Goal: Communication & Community: Participate in discussion

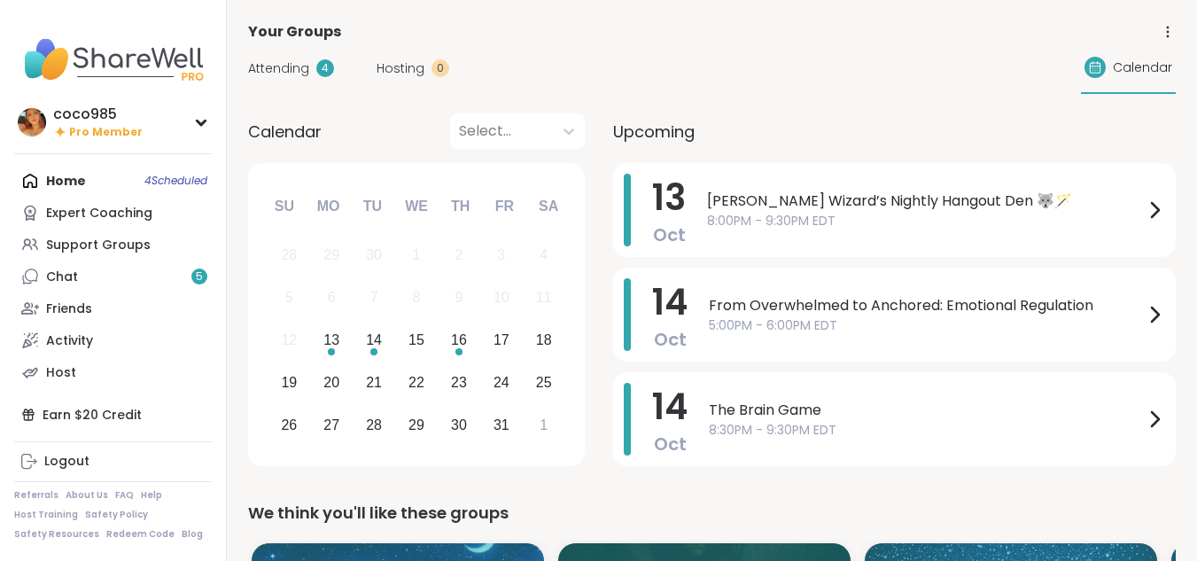
click at [82, 183] on div "Home 4 Scheduled Expert Coaching Support Groups Chat 5 Friends Activity Host" at bounding box center [113, 276] width 198 height 223
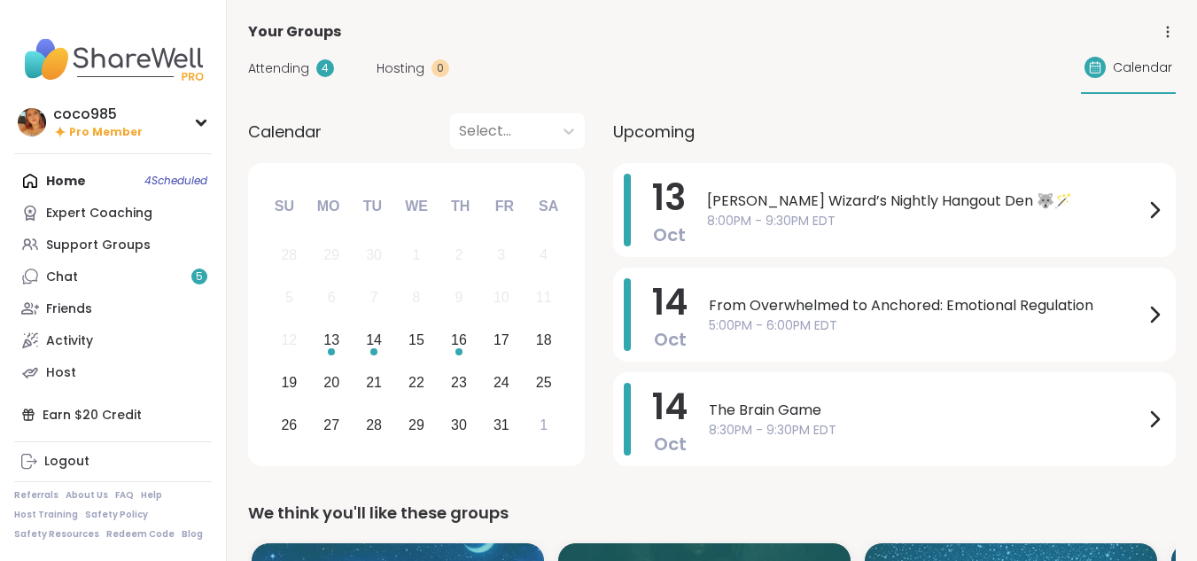
click at [293, 80] on div "Attending 4 Hosting 0 Calendar" at bounding box center [712, 68] width 928 height 51
click at [291, 74] on div "Attending 4 Hosting 0 Calendar" at bounding box center [712, 68] width 928 height 51
click at [291, 74] on span "Attending" at bounding box center [278, 68] width 61 height 19
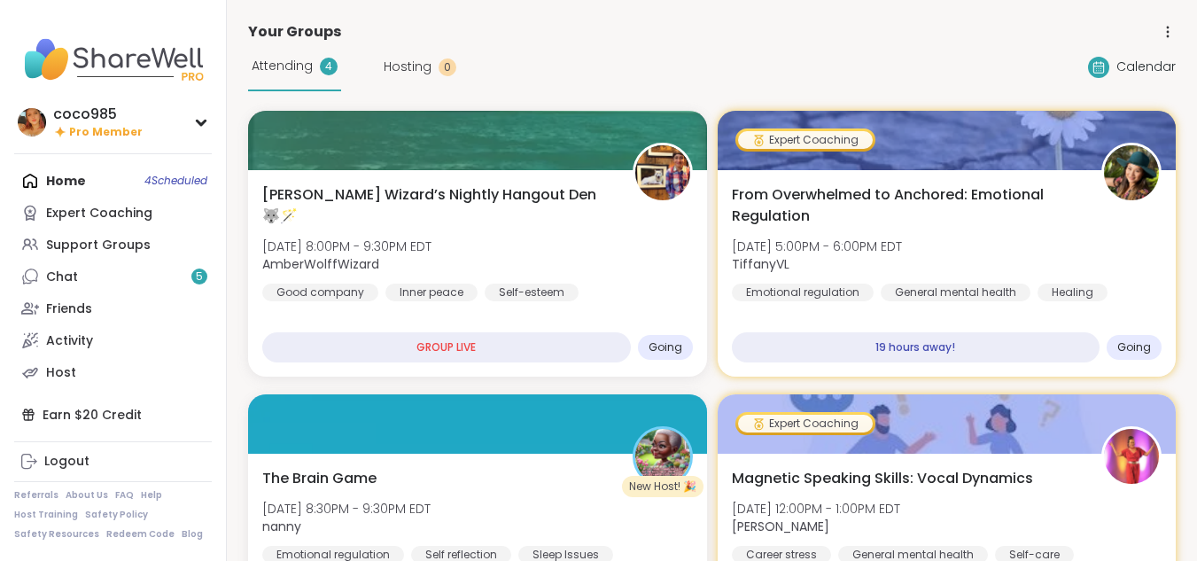
click at [515, 226] on div "Wolff Wizard’s Nightly Hangout Den 🐺🪄 Mon, Oct 13 | 8:00PM - 9:30PM EDT AmberWo…" at bounding box center [477, 242] width 431 height 117
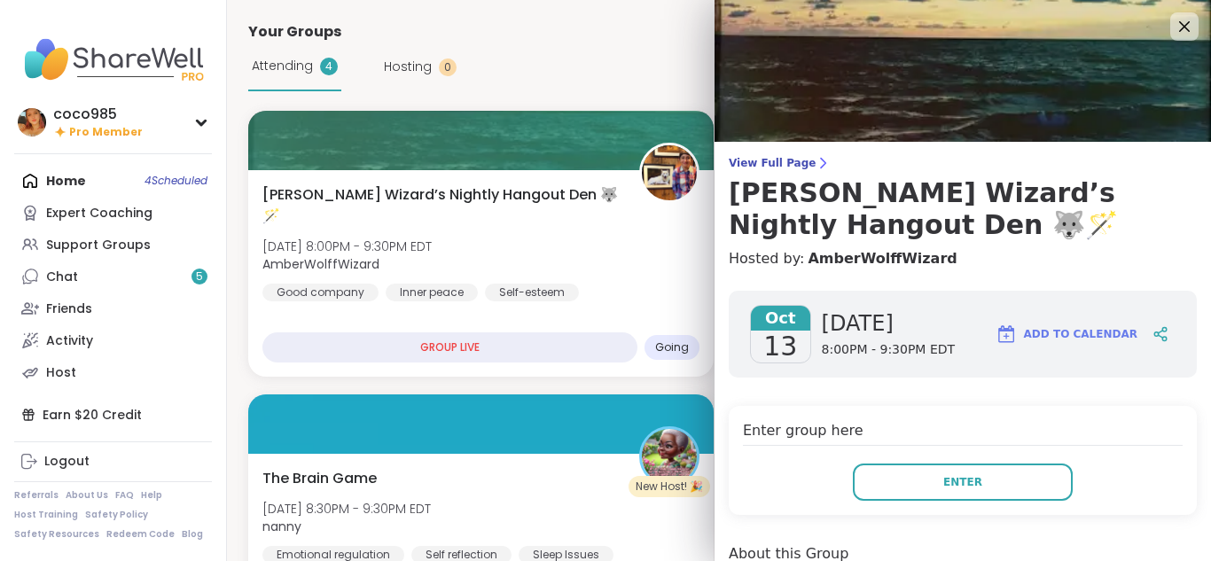
click at [628, 221] on div "Wolff Wizard’s Nightly Hangout Den 🐺🪄 Mon, Oct 13 | 8:00PM - 9:30PM EDT AmberWo…" at bounding box center [480, 242] width 437 height 117
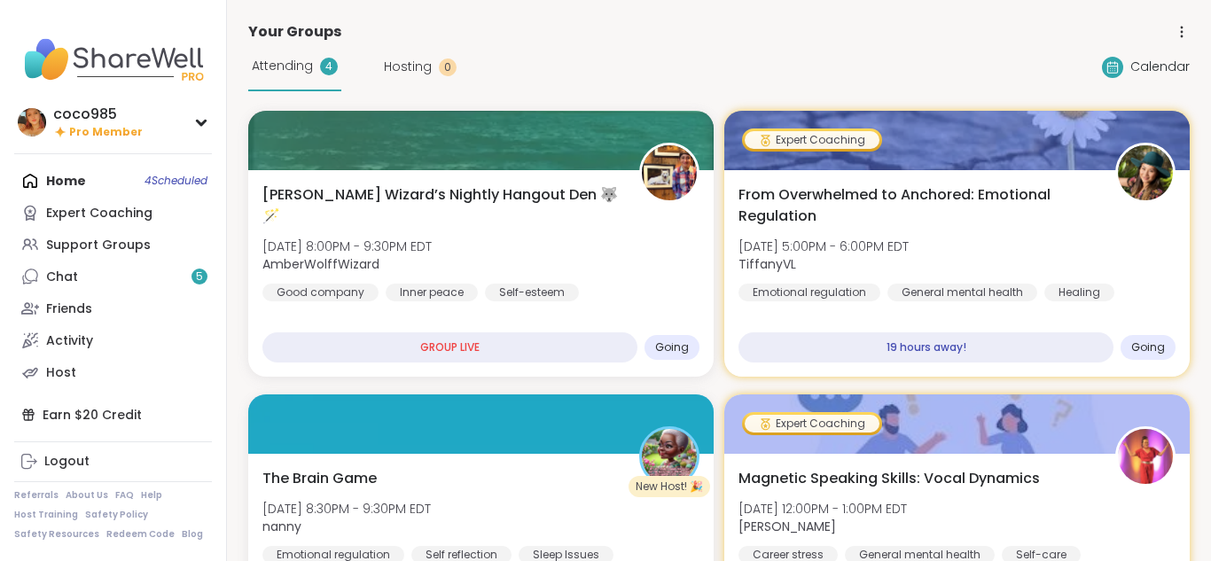
click at [607, 80] on div "Attending 4 Hosting 0 Calendar" at bounding box center [718, 67] width 941 height 49
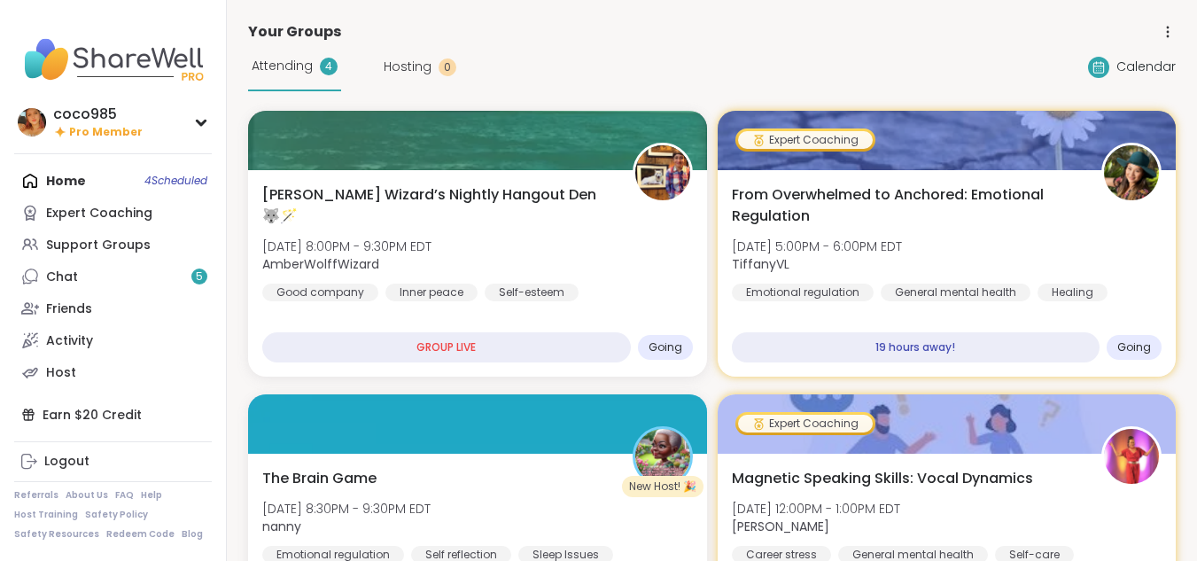
click at [126, 248] on div "Support Groups" at bounding box center [98, 246] width 105 height 18
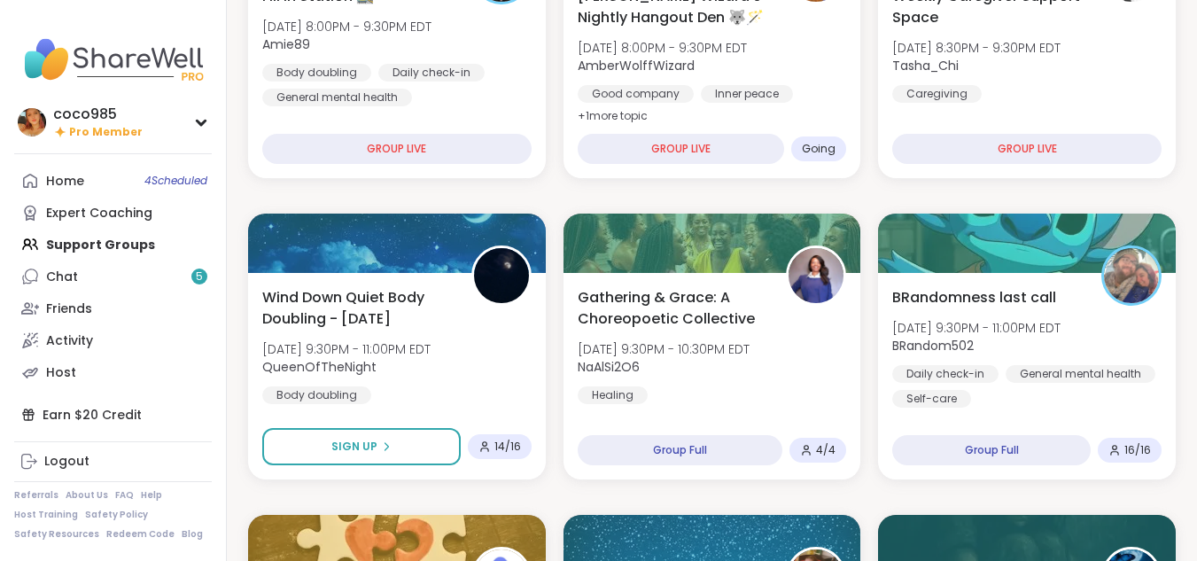
scroll to position [443, 0]
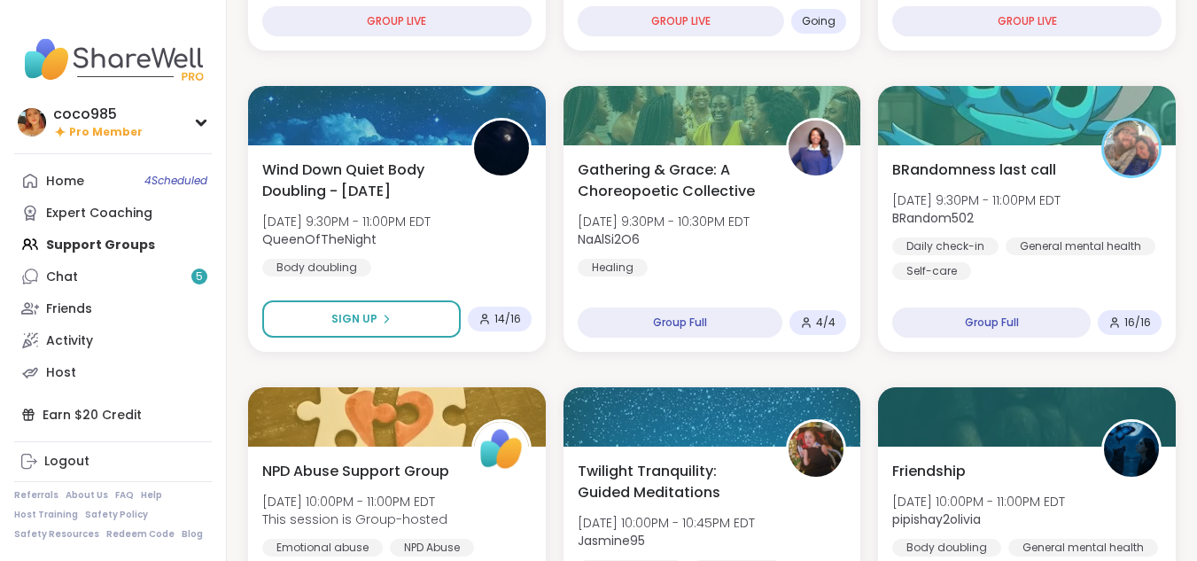
click at [437, 327] on button "Sign Up" at bounding box center [361, 318] width 199 height 37
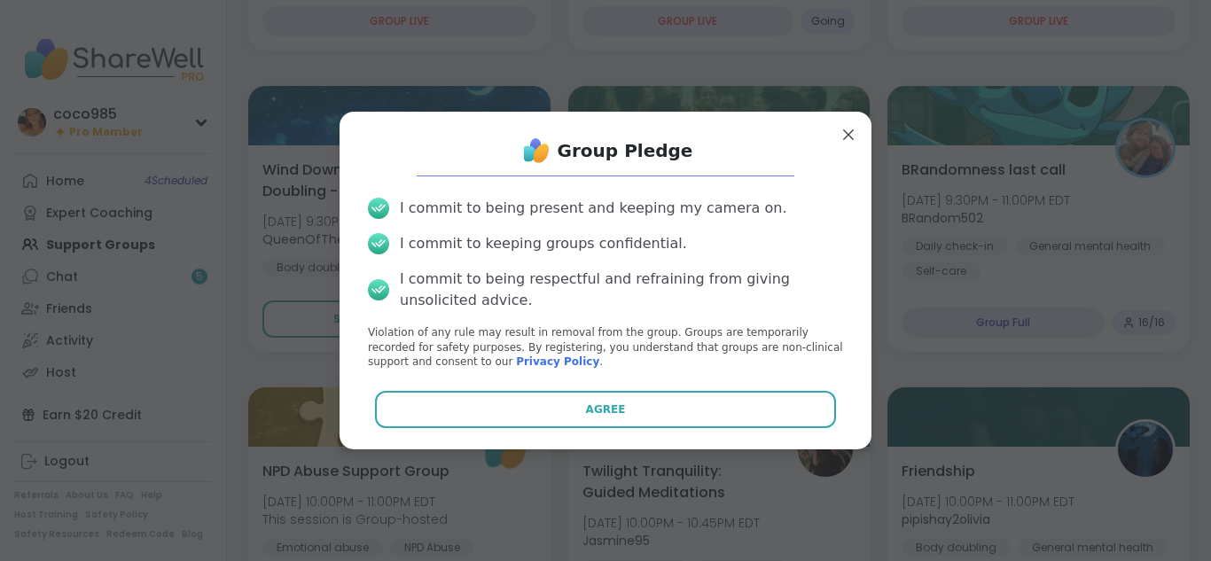
click at [464, 399] on button "Agree" at bounding box center [606, 409] width 462 height 37
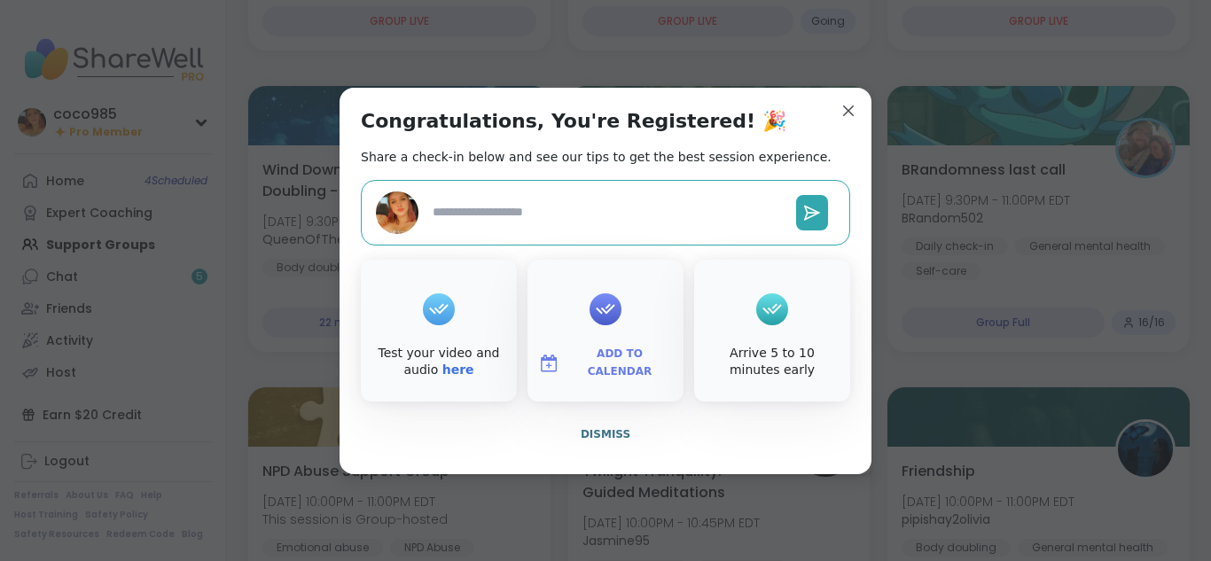
type textarea "*"
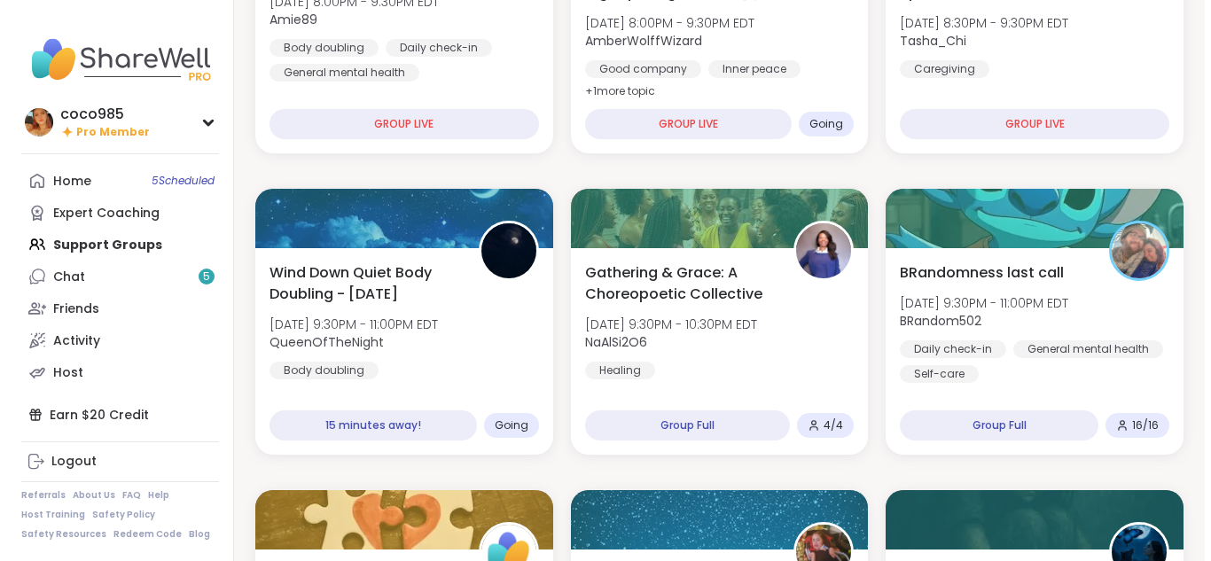
scroll to position [341, 0]
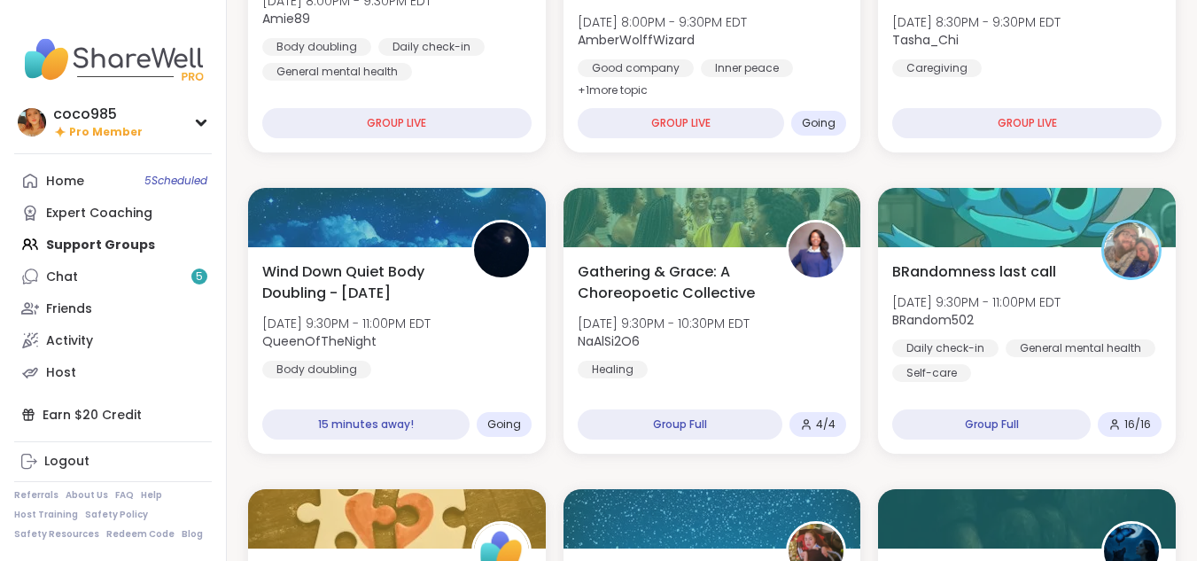
click at [519, 337] on div "Wind Down Quiet Body Doubling - [DATE] [DATE] 9:30PM - 11:00PM EDT QueenOfTheNi…" at bounding box center [396, 319] width 269 height 117
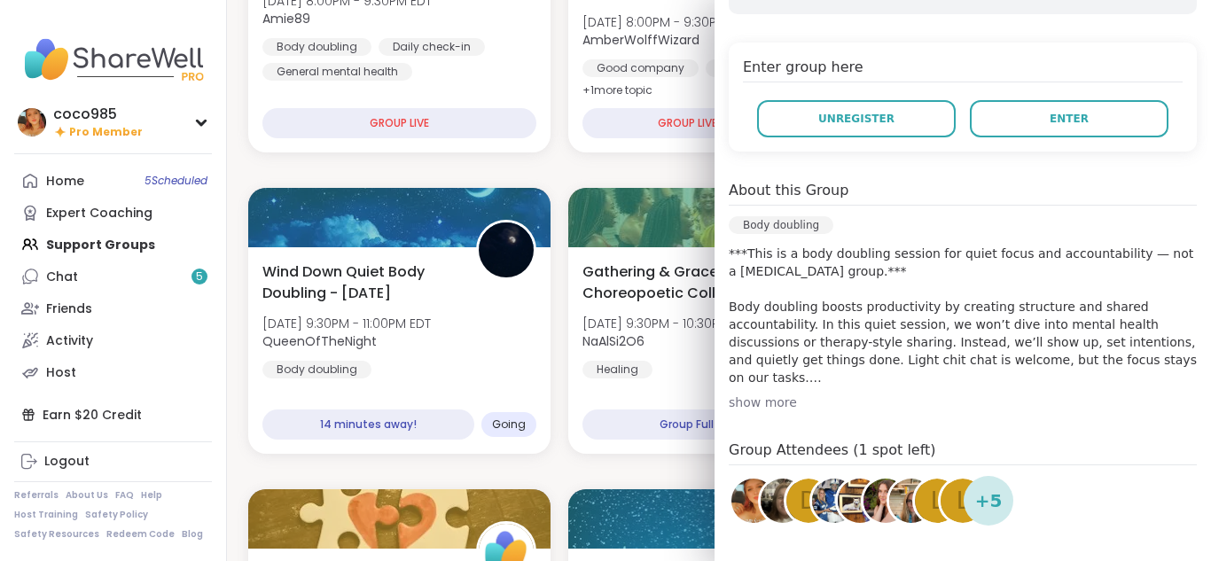
scroll to position [364, 0]
click at [784, 406] on div "show more" at bounding box center [963, 402] width 468 height 18
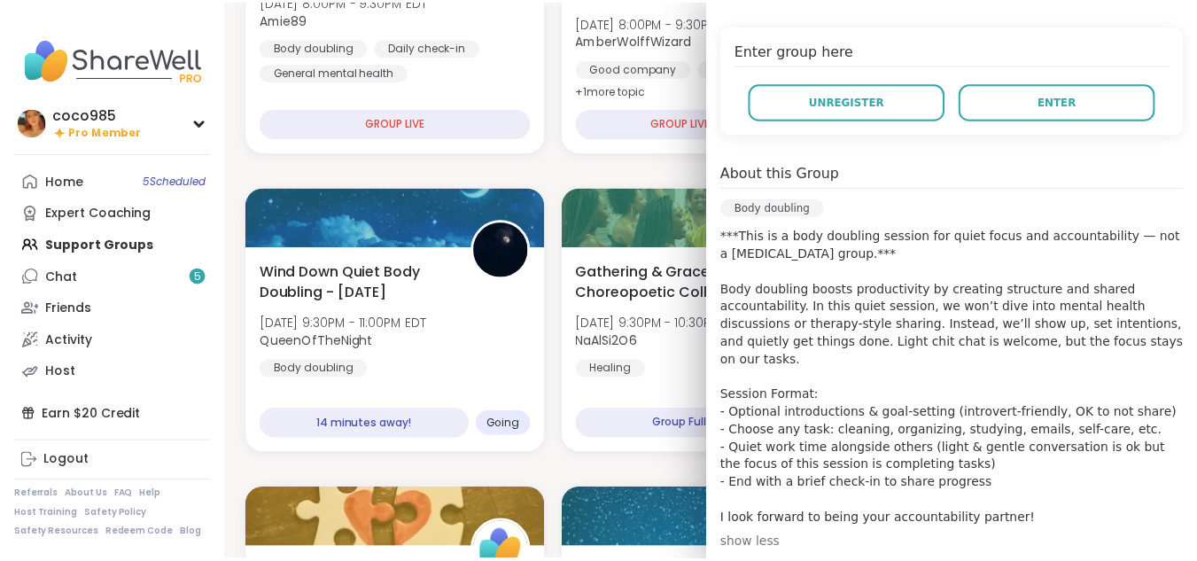
scroll to position [379, 0]
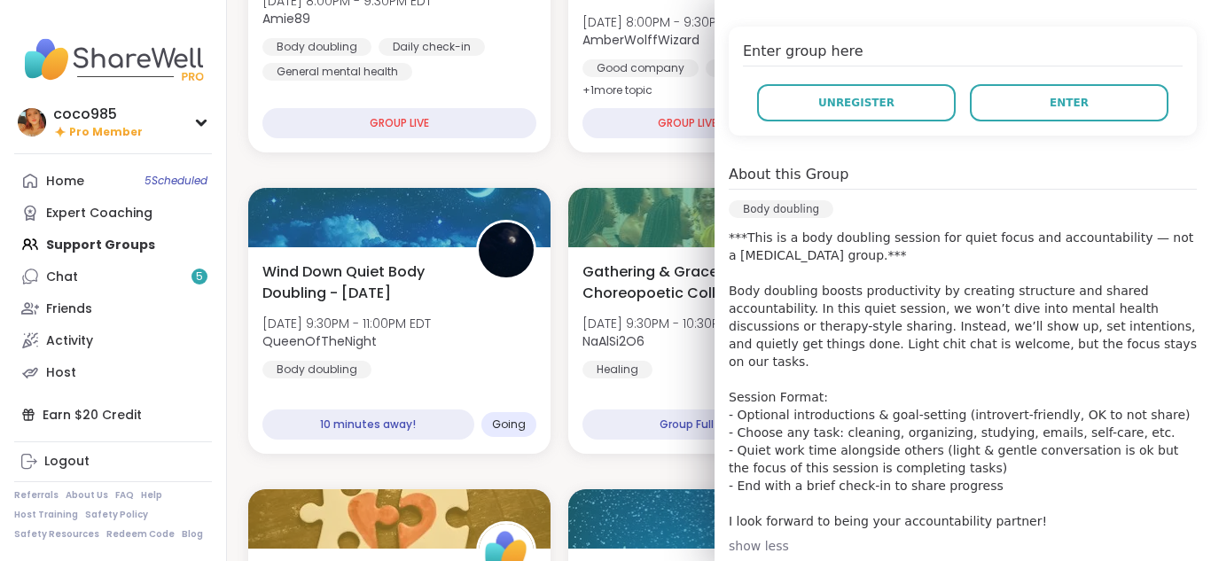
click at [1091, 97] on button "Enter" at bounding box center [1069, 102] width 199 height 37
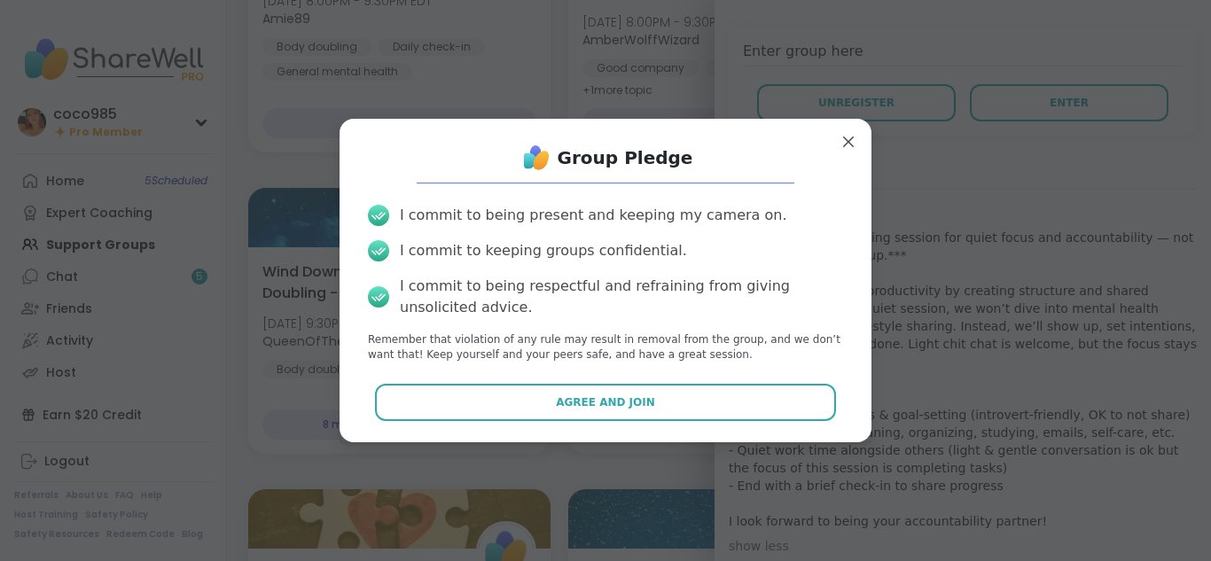
click at [721, 394] on button "Agree and Join" at bounding box center [606, 402] width 462 height 37
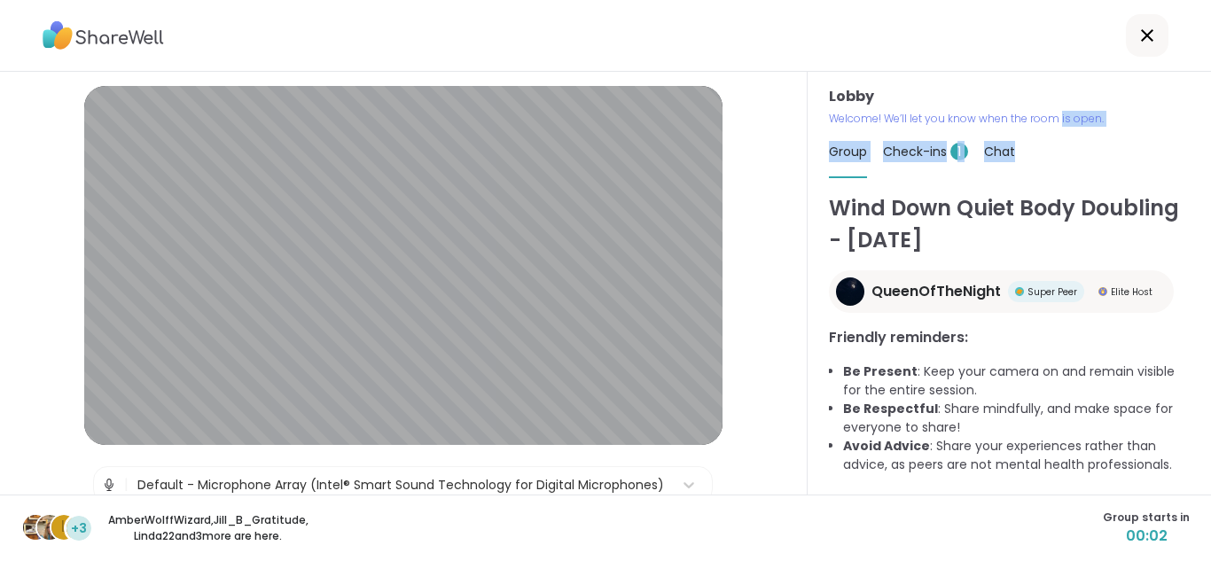
drag, startPoint x: 1052, startPoint y: 121, endPoint x: 1071, endPoint y: 168, distance: 51.4
click at [1071, 168] on div "Lobby Welcome! We’ll let you know when the room is open. Group Check-ins 1 Chat…" at bounding box center [1008, 283] width 403 height 423
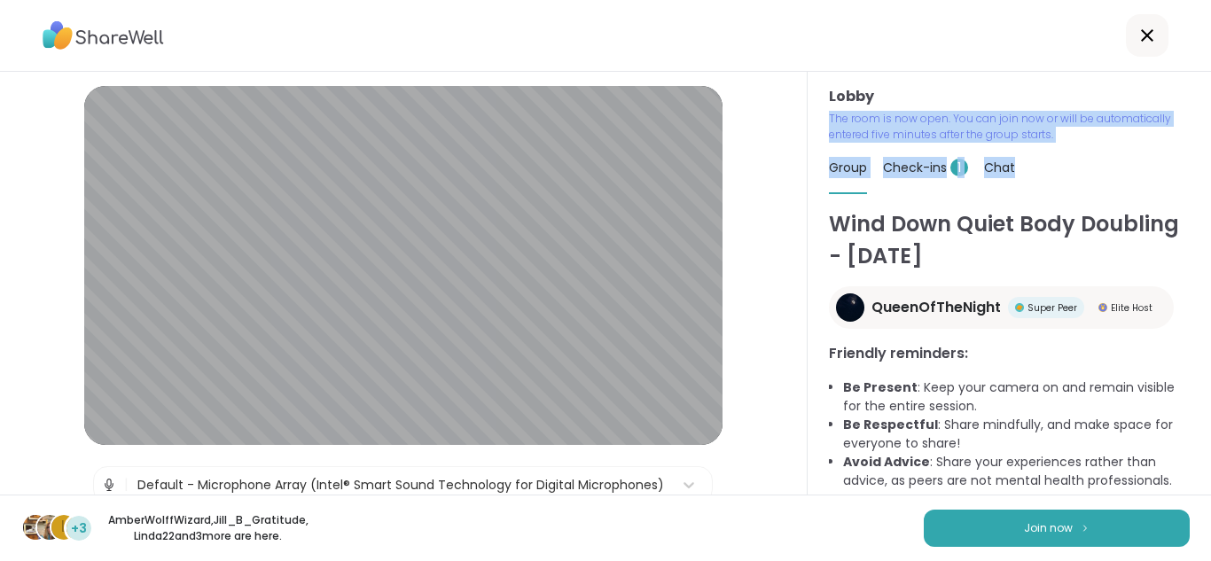
click at [1102, 516] on button "Join now" at bounding box center [1057, 528] width 266 height 37
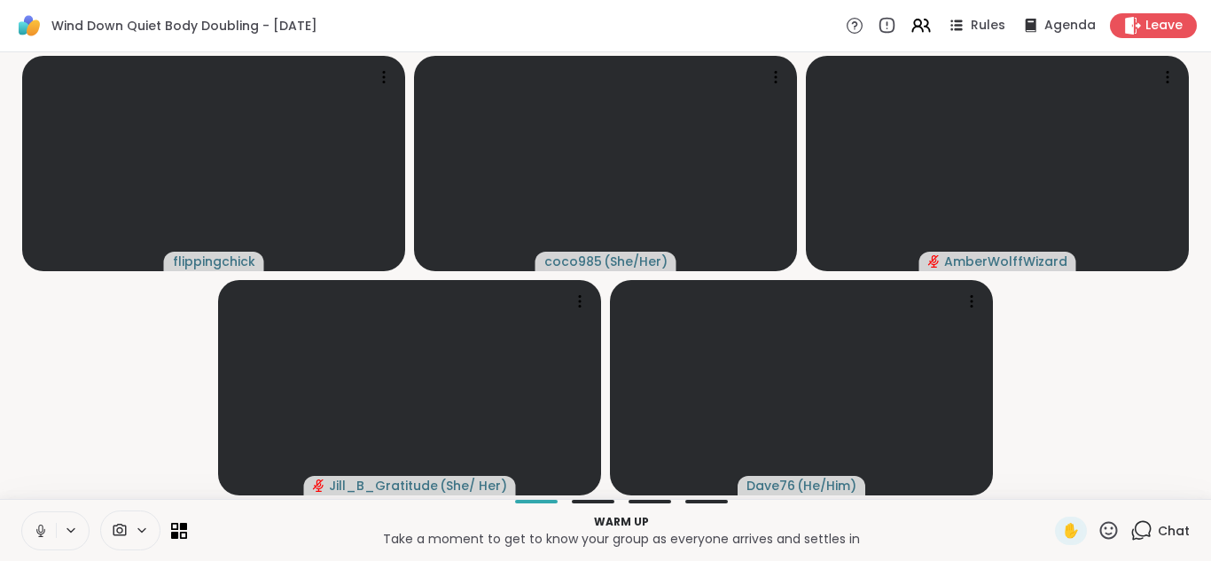
click at [47, 529] on icon at bounding box center [41, 531] width 16 height 16
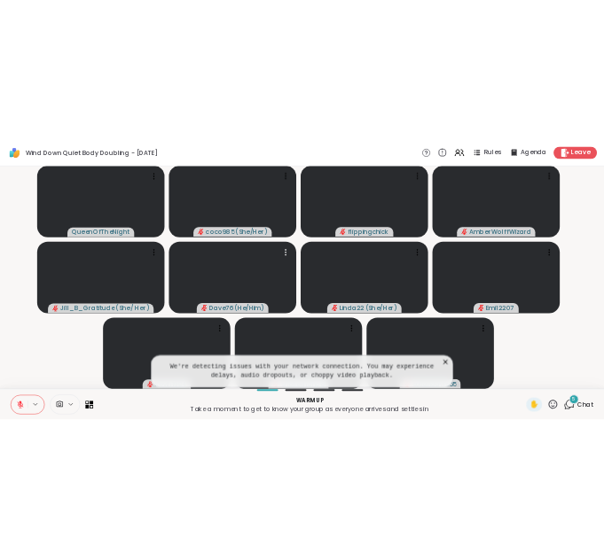
scroll to position [0, 13]
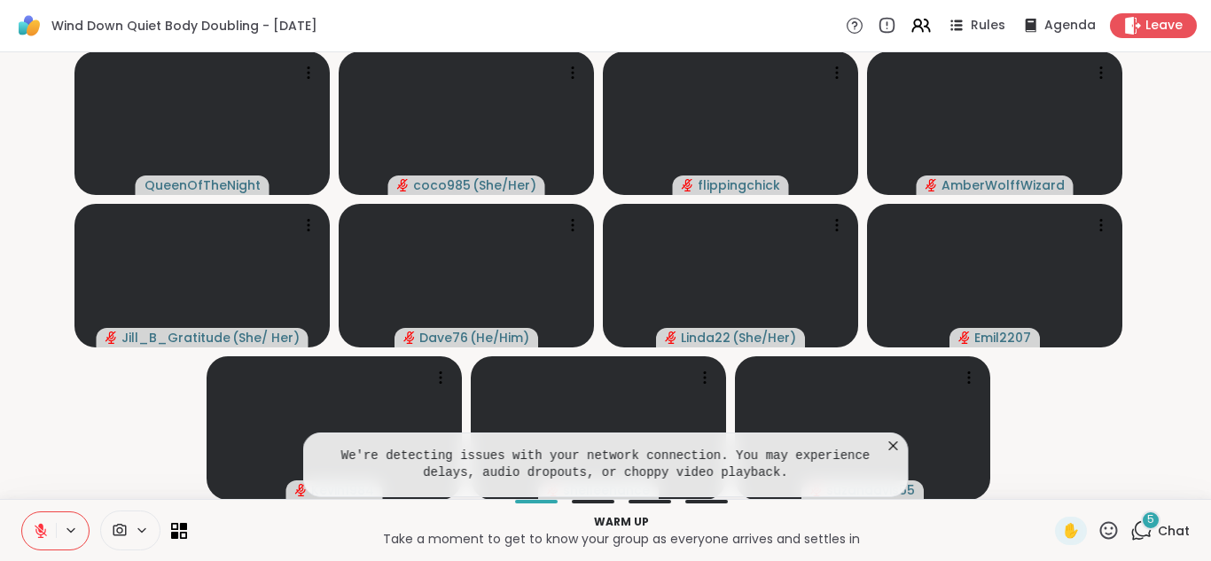
click at [144, 423] on video-player-container "QueenOfTheNight coco985 ( She/Her ) flippingchick AmberWolffWizard Jill_B_Grati…" at bounding box center [606, 275] width 1190 height 433
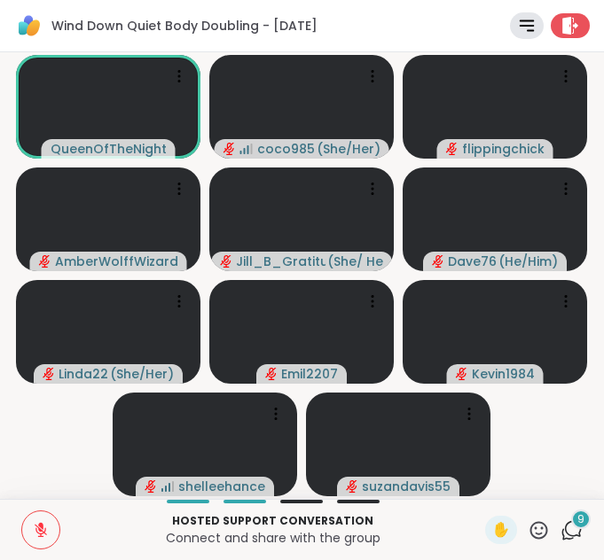
click at [33, 536] on icon at bounding box center [41, 530] width 16 height 16
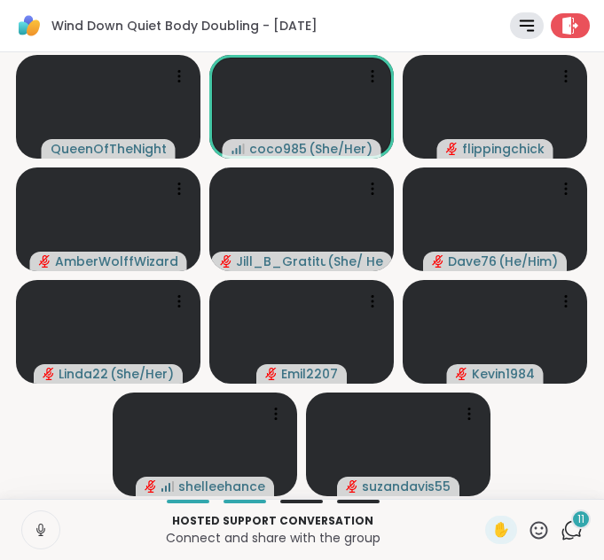
click at [35, 535] on icon at bounding box center [41, 530] width 16 height 16
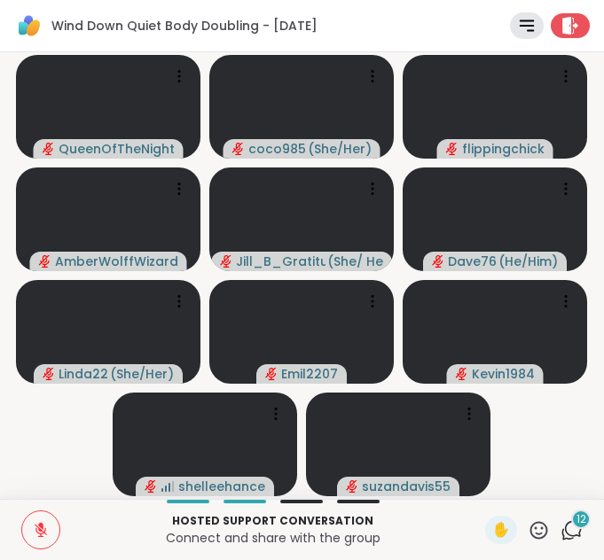
click at [576, 522] on span "12" at bounding box center [581, 519] width 10 height 15
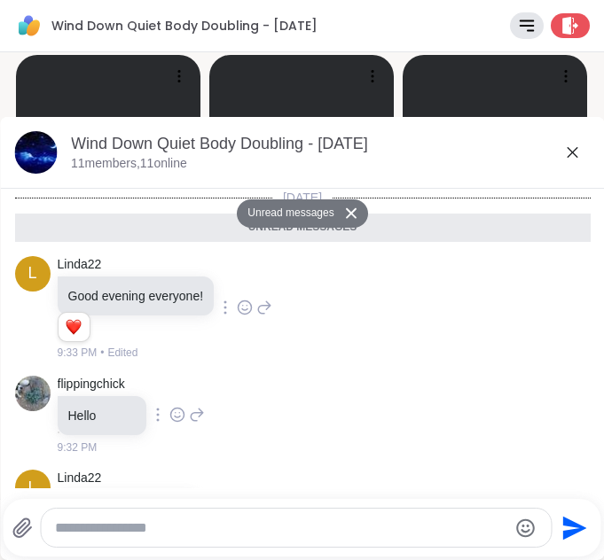
scroll to position [1353, 0]
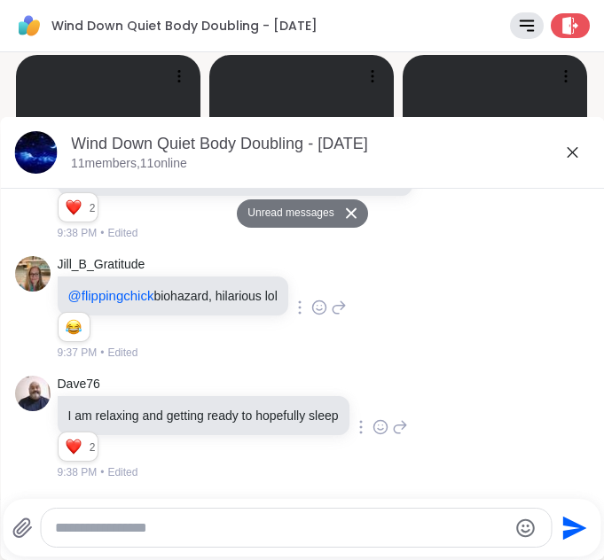
drag, startPoint x: 302, startPoint y: 508, endPoint x: 293, endPoint y: 517, distance: 12.5
click at [293, 517] on div at bounding box center [295, 528] width 511 height 40
drag, startPoint x: 293, startPoint y: 517, endPoint x: 286, endPoint y: 524, distance: 10.0
click at [286, 524] on div at bounding box center [296, 528] width 510 height 38
click at [286, 524] on textarea "Type your message" at bounding box center [281, 528] width 452 height 18
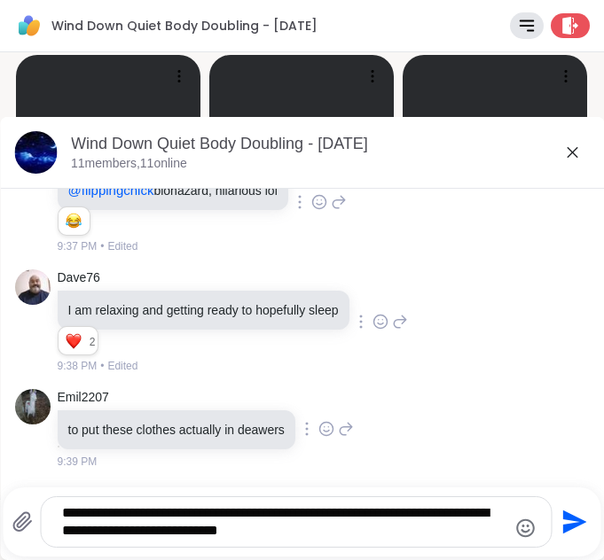
scroll to position [1442, 0]
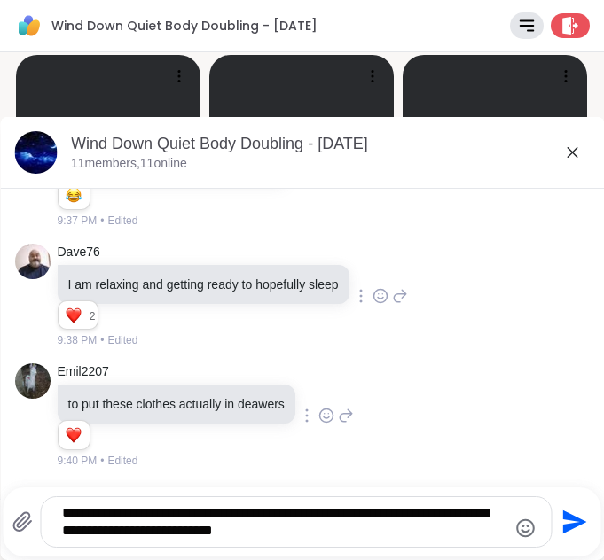
type textarea "**********"
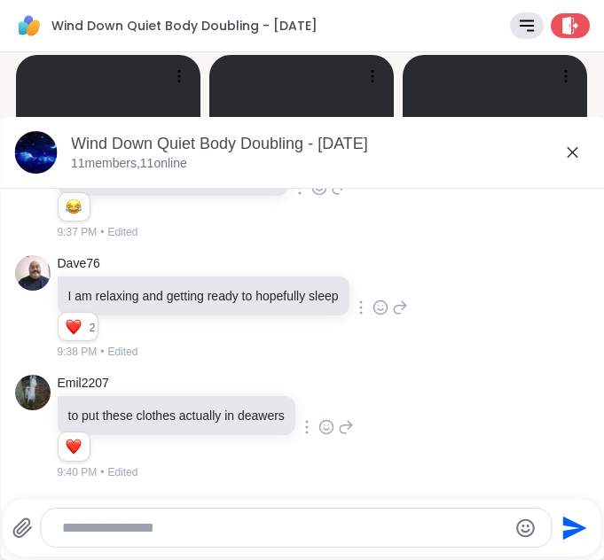
scroll to position [1560, 0]
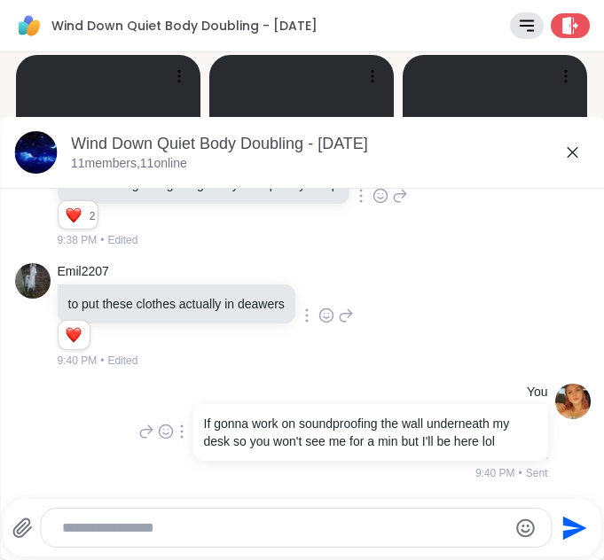
click at [566, 149] on icon at bounding box center [571, 152] width 11 height 11
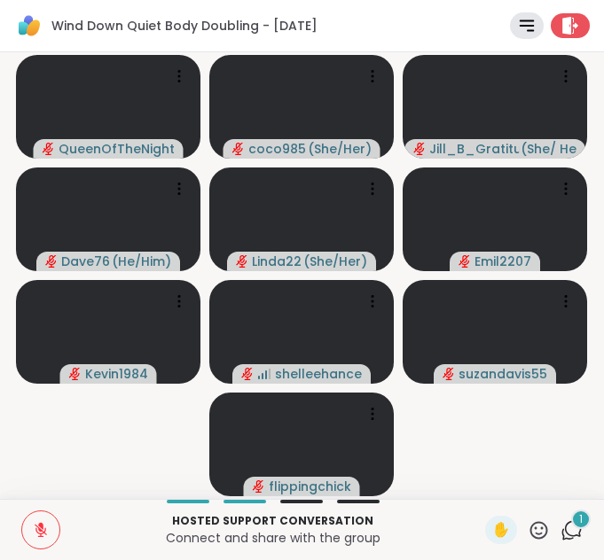
click at [579, 525] on span "1" at bounding box center [581, 519] width 4 height 15
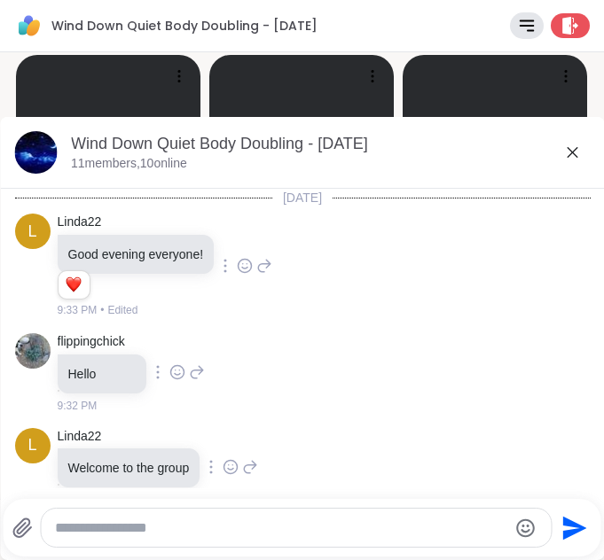
scroll to position [1740, 0]
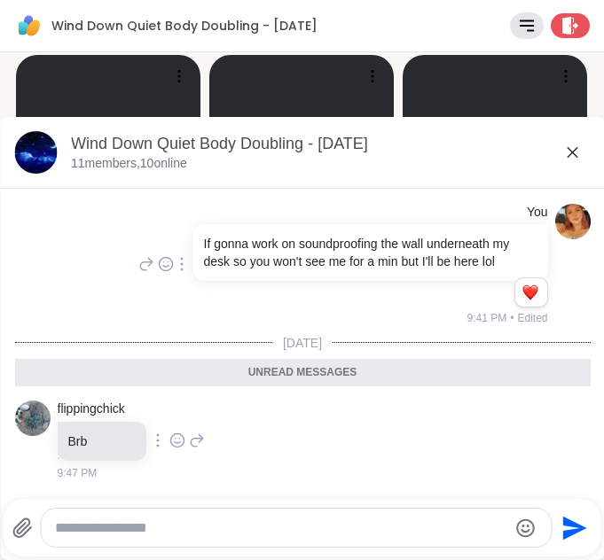
click at [566, 152] on icon at bounding box center [571, 152] width 21 height 21
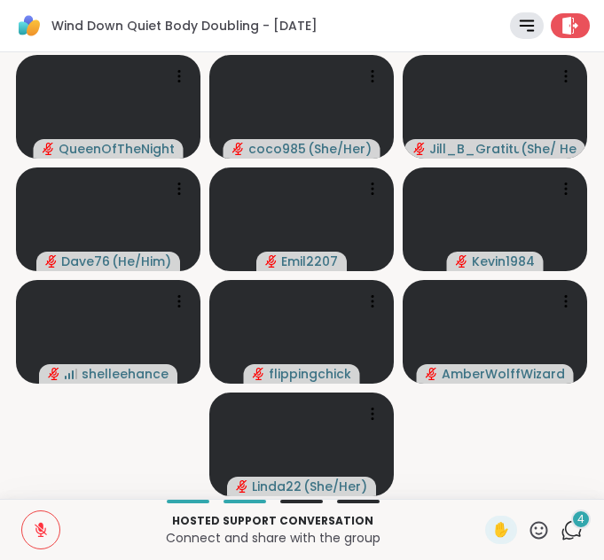
click at [562, 530] on icon at bounding box center [568, 534] width 12 height 12
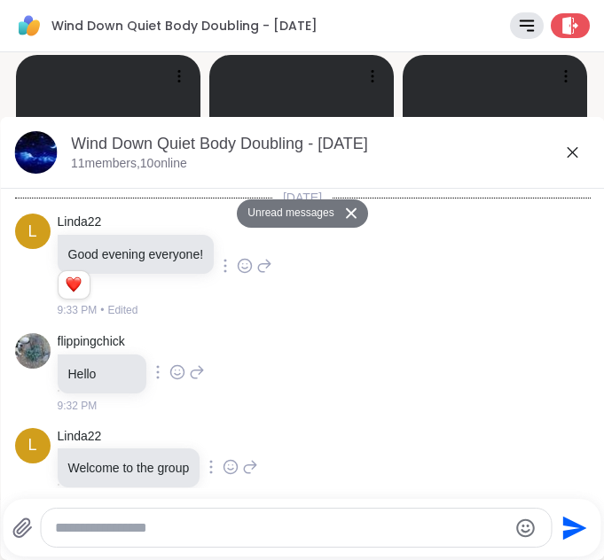
scroll to position [2438, 0]
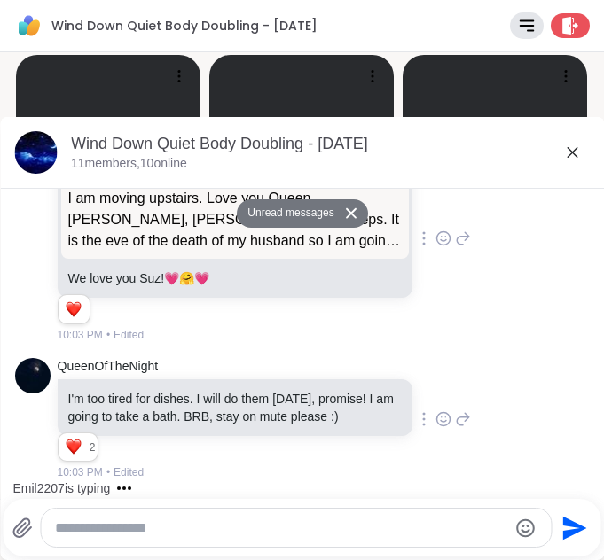
click at [561, 151] on icon at bounding box center [571, 152] width 21 height 21
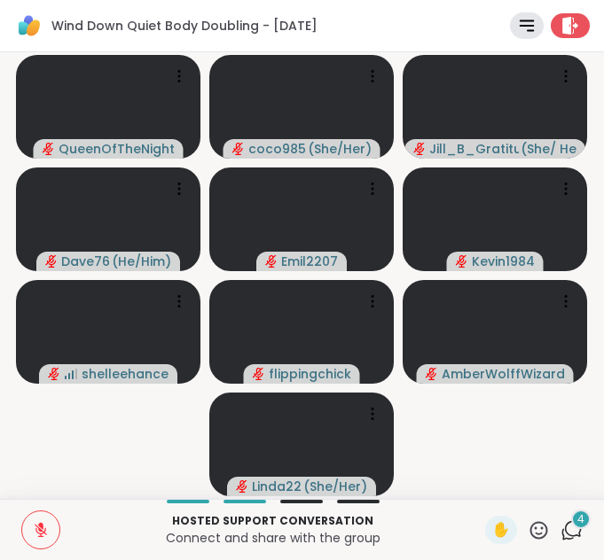
click at [561, 22] on icon at bounding box center [570, 26] width 18 height 18
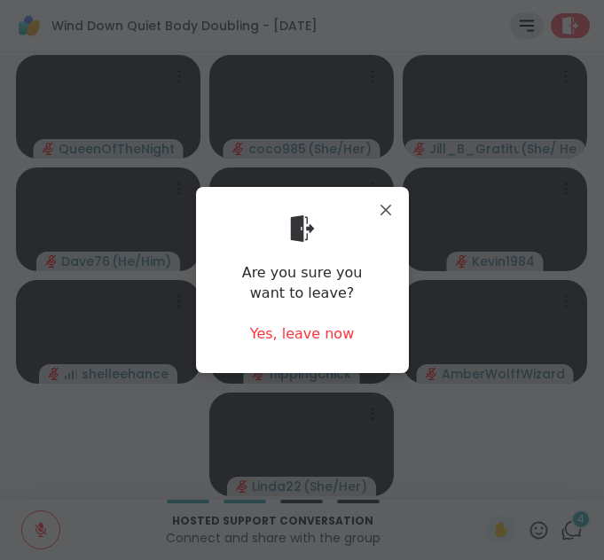
click at [324, 328] on div "Yes, leave now" at bounding box center [302, 334] width 105 height 20
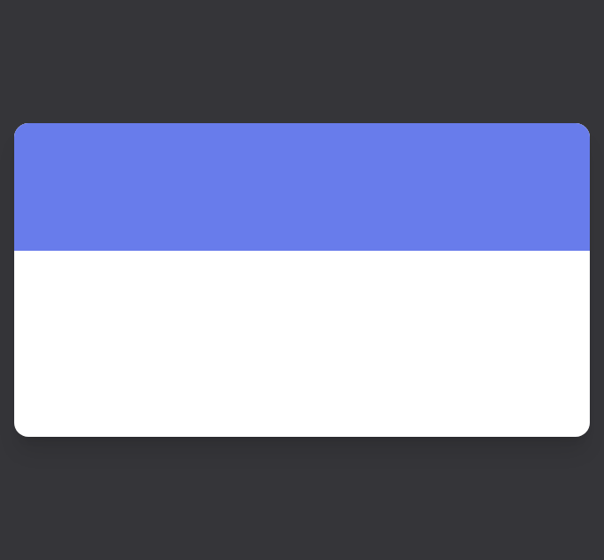
scroll to position [0, 0]
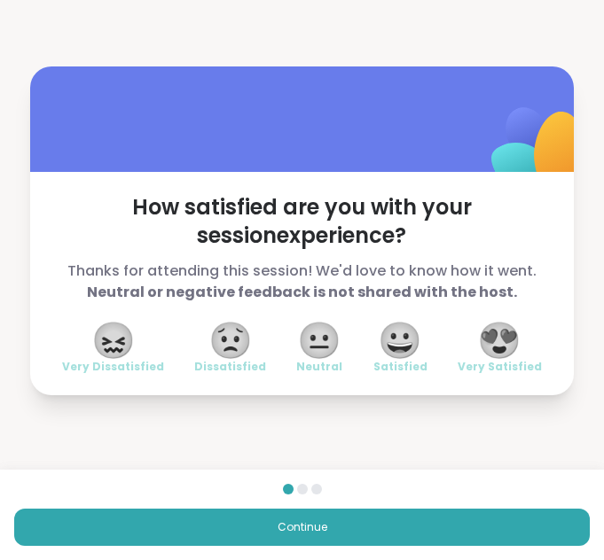
drag, startPoint x: 137, startPoint y: 81, endPoint x: 164, endPoint y: 113, distance: 42.8
click at [164, 113] on div at bounding box center [301, 118] width 543 height 105
drag, startPoint x: 164, startPoint y: 113, endPoint x: 173, endPoint y: 127, distance: 16.0
click at [173, 127] on div at bounding box center [301, 118] width 543 height 105
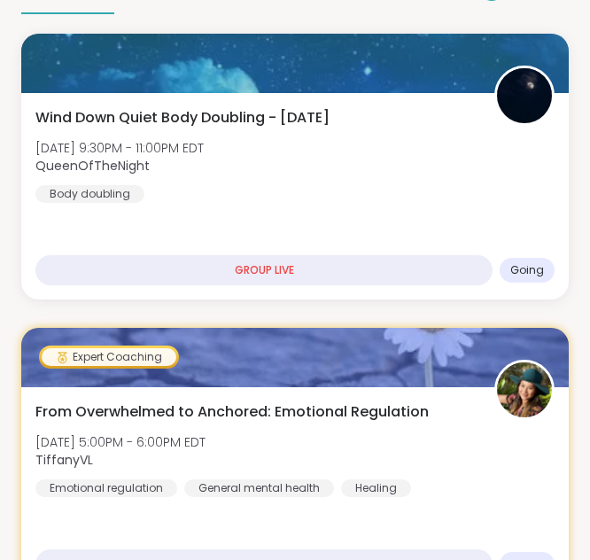
scroll to position [160, 0]
